Goal: Navigation & Orientation: Find specific page/section

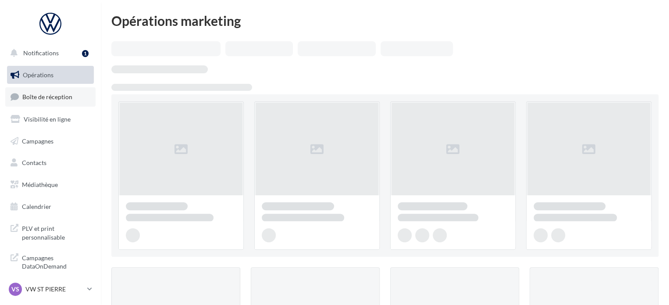
click at [52, 96] on span "Boîte de réception" at bounding box center [47, 96] width 50 height 7
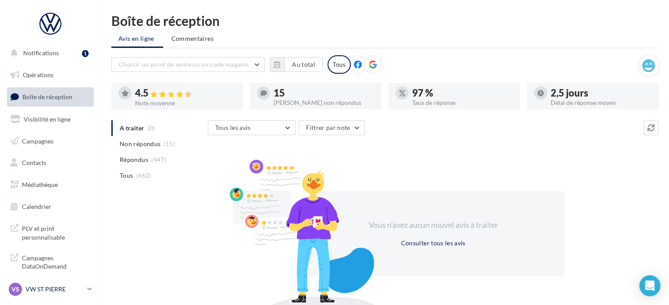
click at [92, 288] on link "VS VW ST PIERRE vw-stp-sdes" at bounding box center [50, 289] width 87 height 17
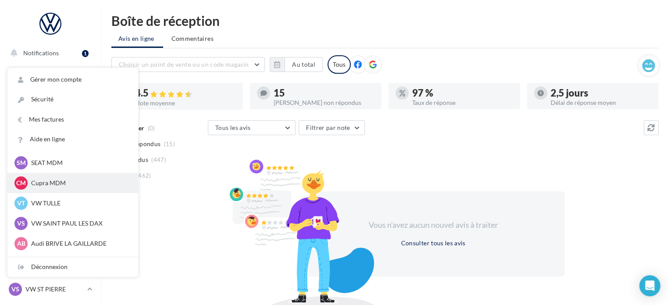
scroll to position [81, 0]
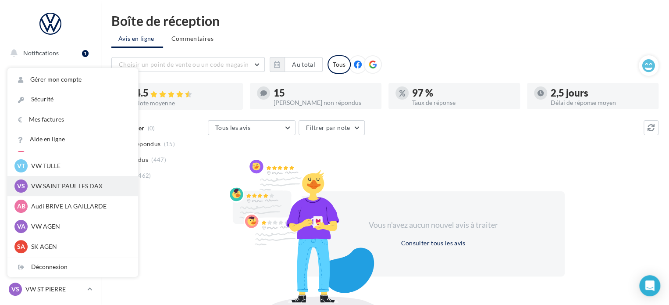
click at [61, 185] on p "VW SAINT PAUL LES DAX" at bounding box center [79, 185] width 96 height 9
